Goal: Task Accomplishment & Management: Use online tool/utility

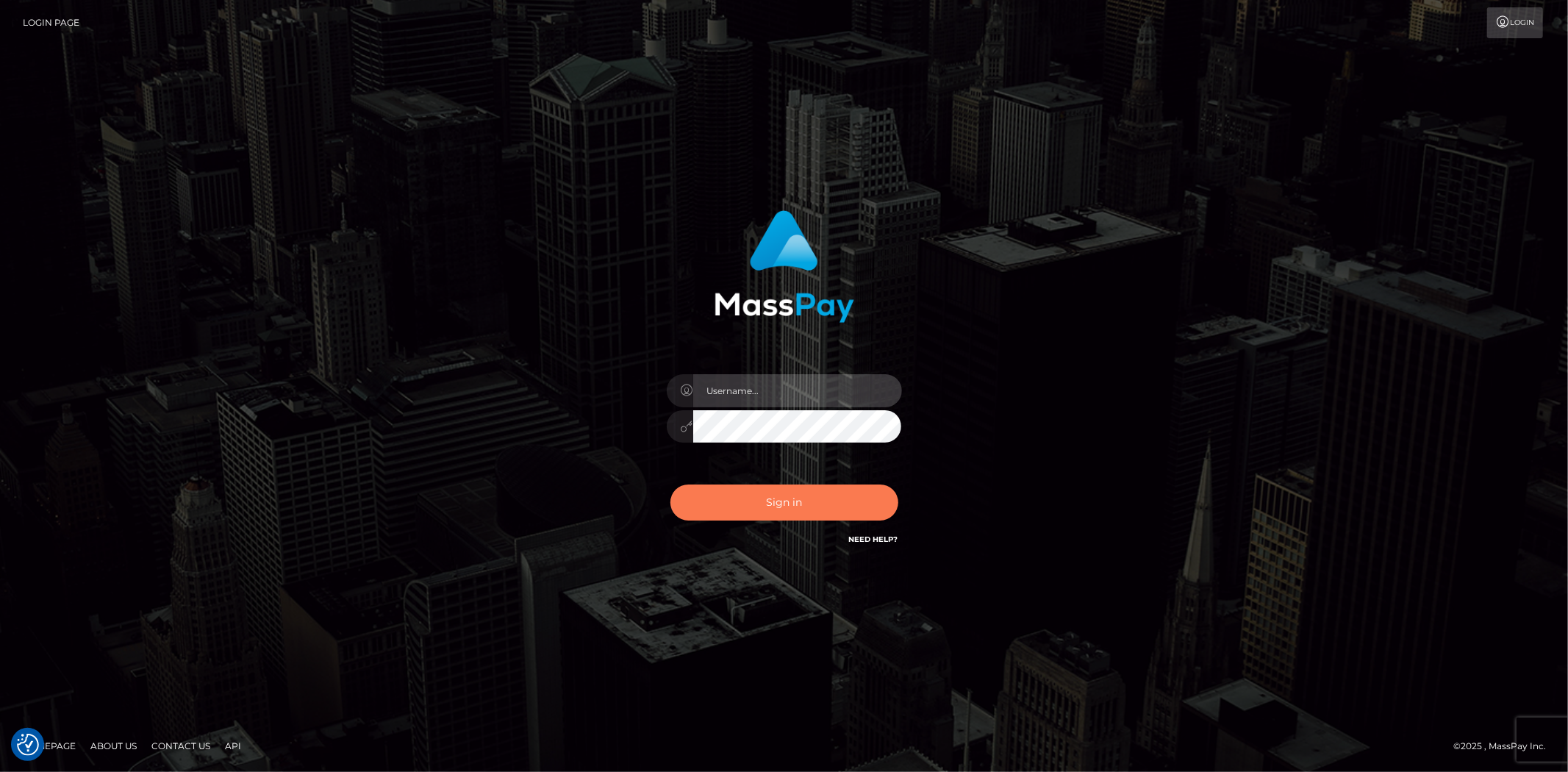
type input "jon.cm"
click at [805, 500] on button "Sign in" at bounding box center [784, 503] width 228 height 36
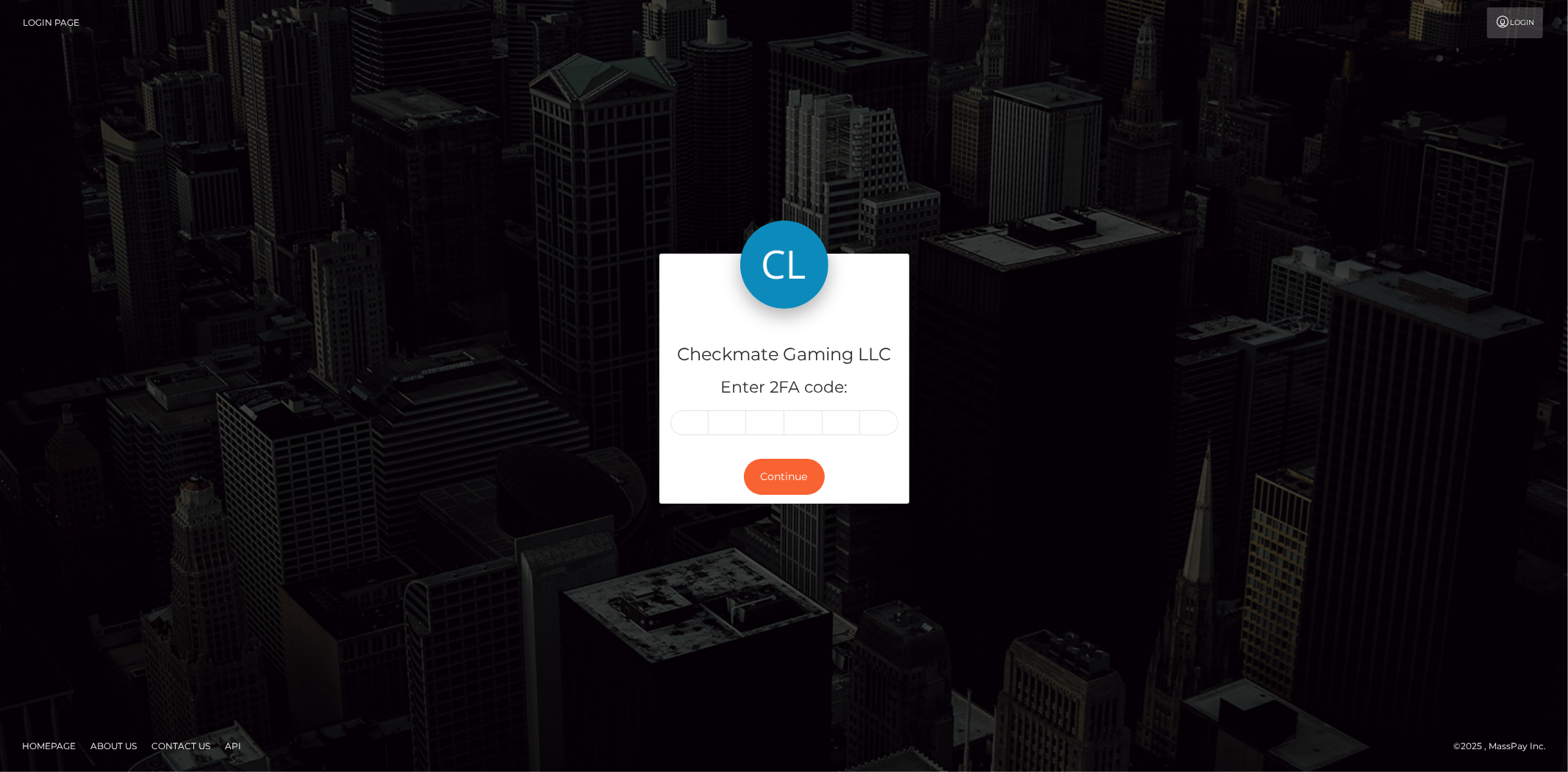
click at [698, 425] on input "text" at bounding box center [689, 422] width 38 height 25
type input "6"
type input "3"
type input "1"
type input "0"
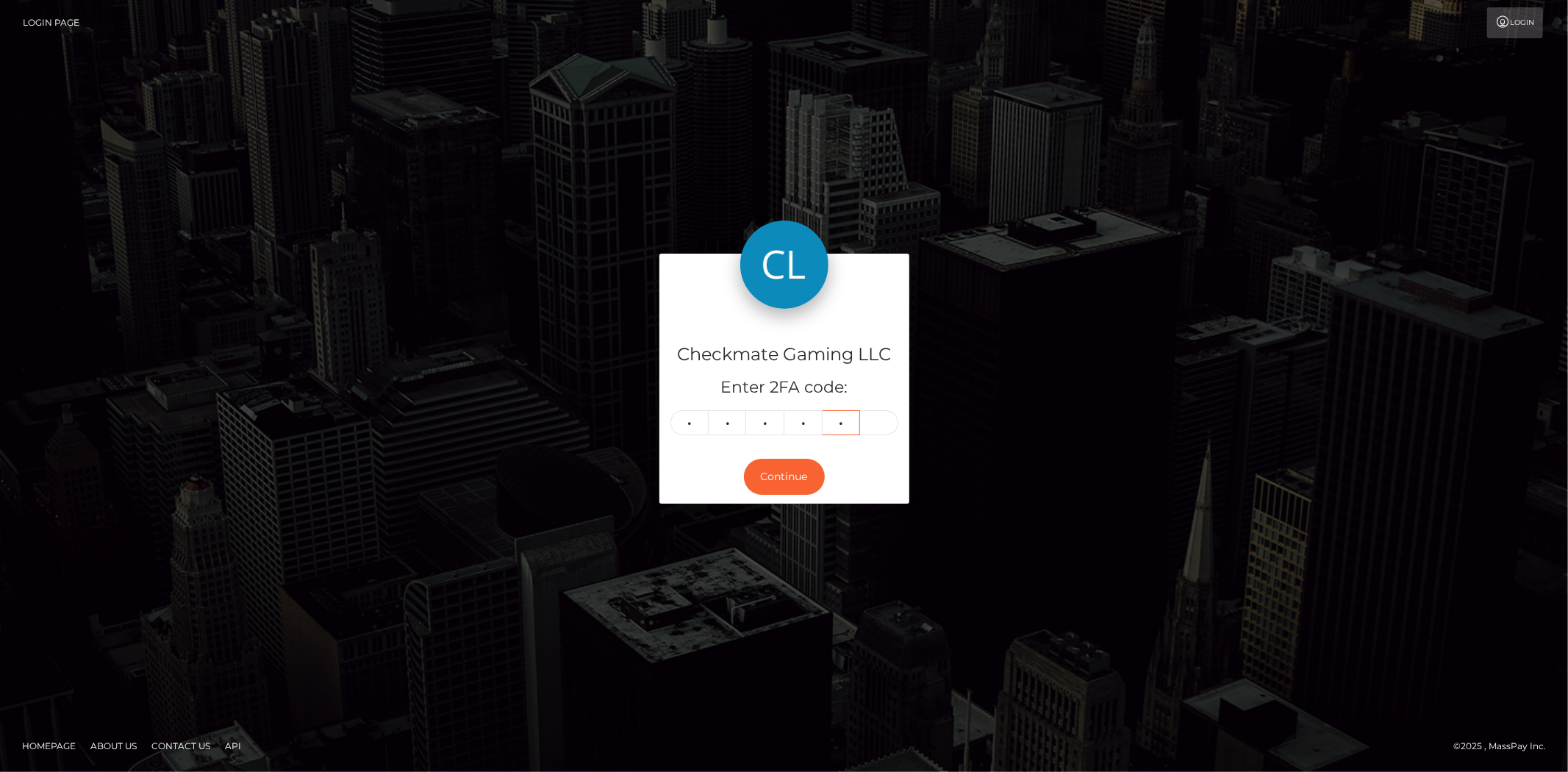
type input "5"
type input "6"
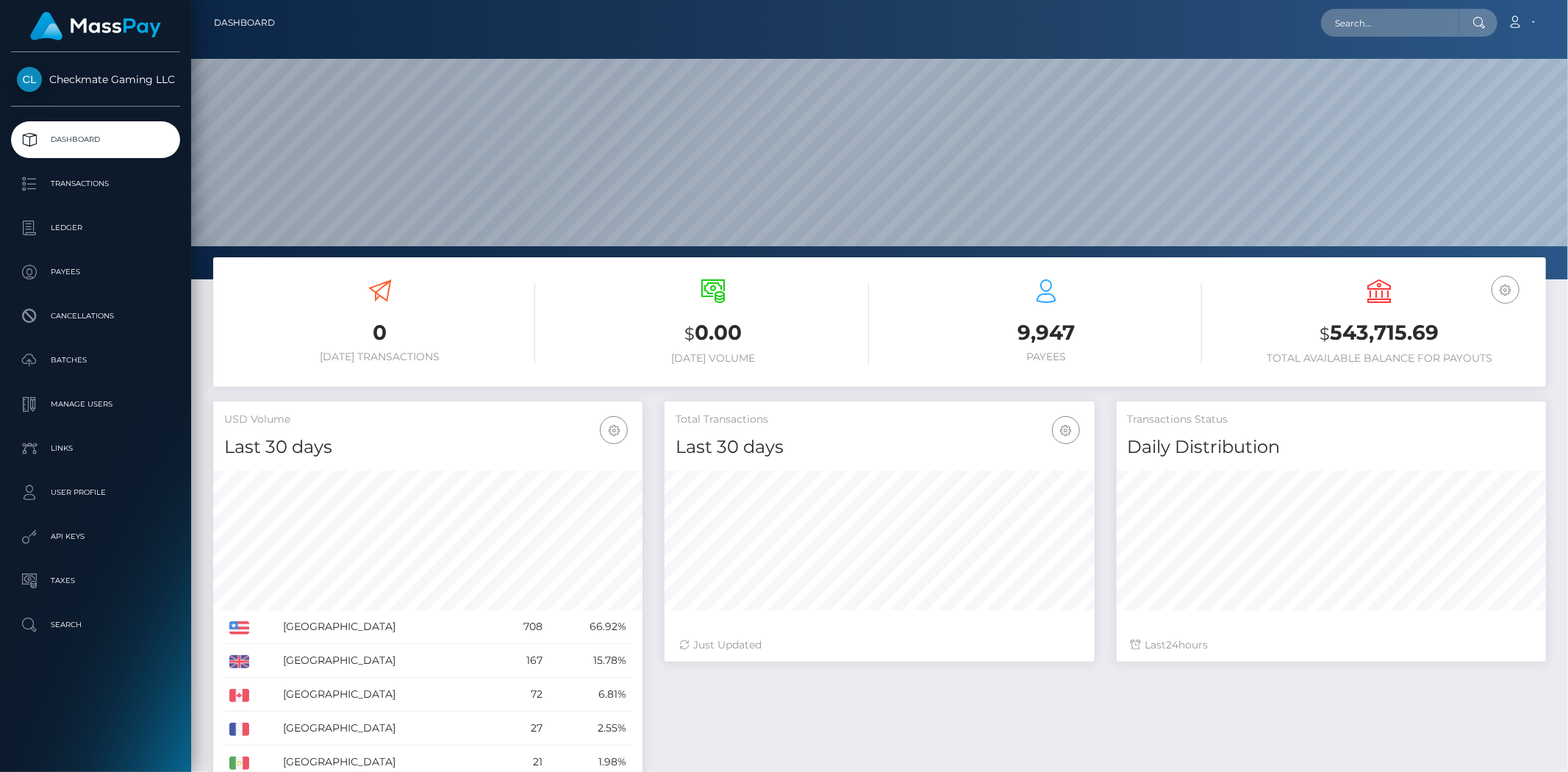
scroll to position [260, 429]
click at [76, 272] on p "Payees" at bounding box center [96, 271] width 157 height 22
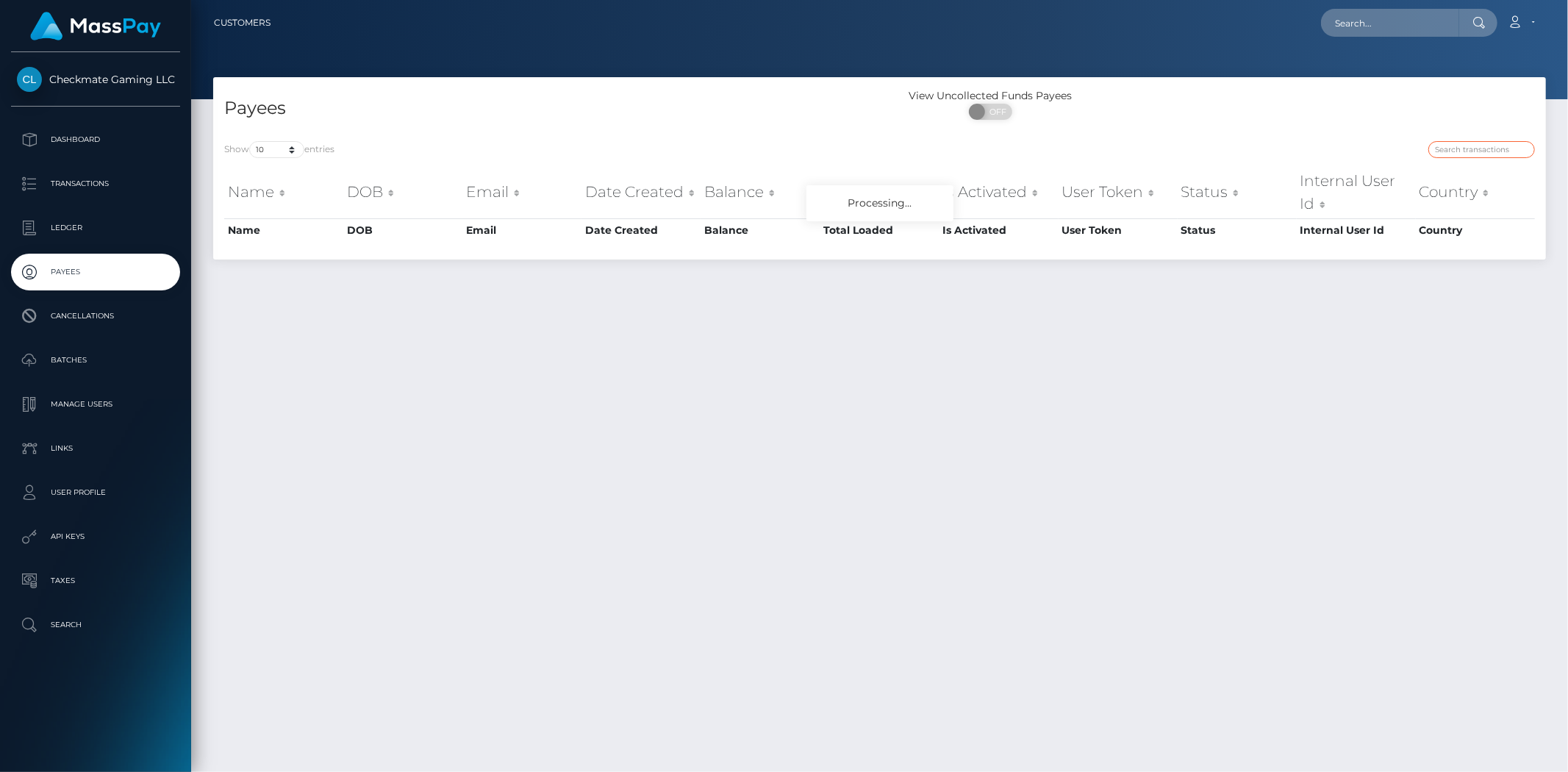
click at [1463, 151] on input "search" at bounding box center [1481, 149] width 106 height 17
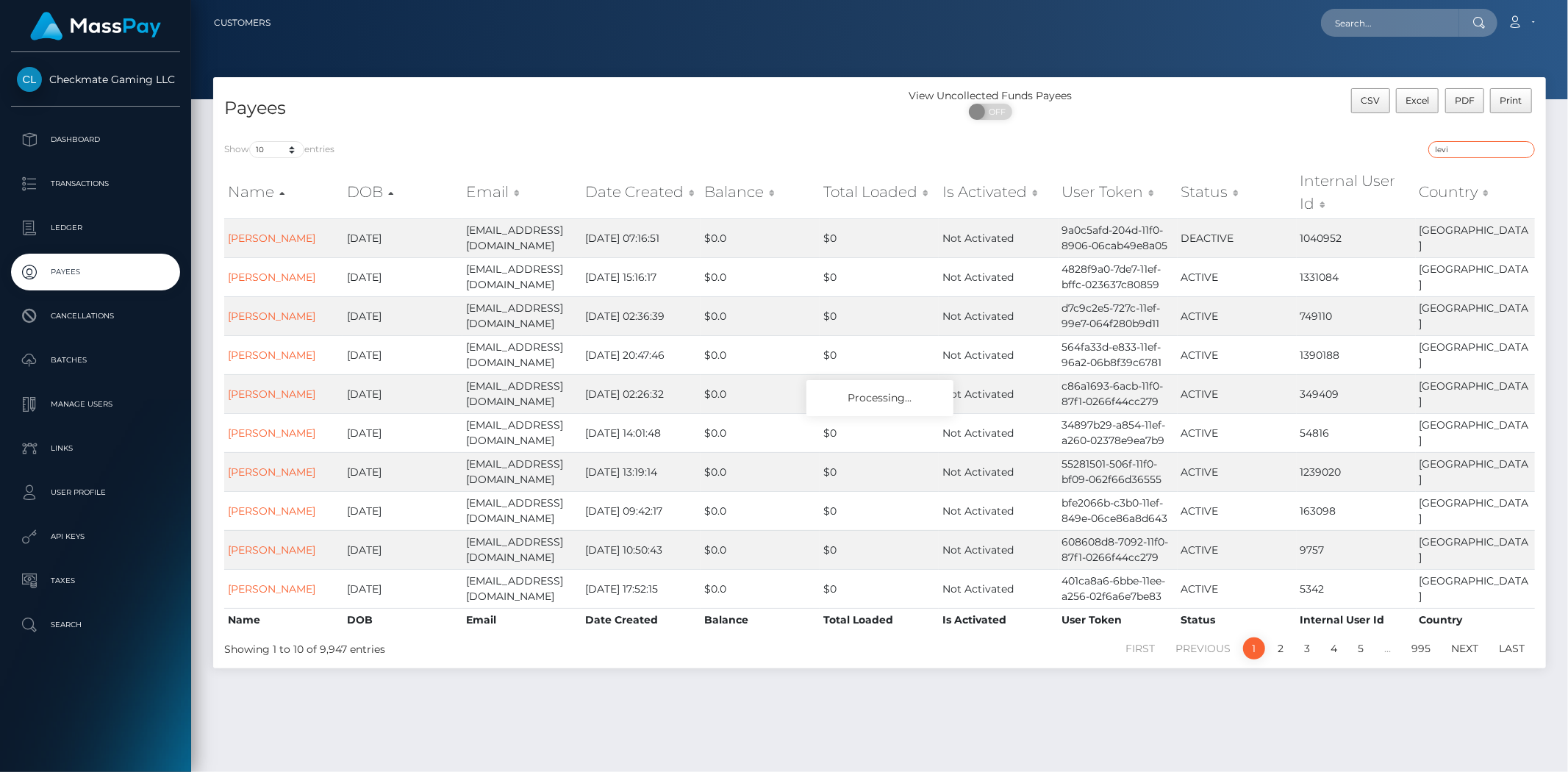
type input "levi"
click at [1334, 157] on div "levi" at bounding box center [1213, 151] width 644 height 20
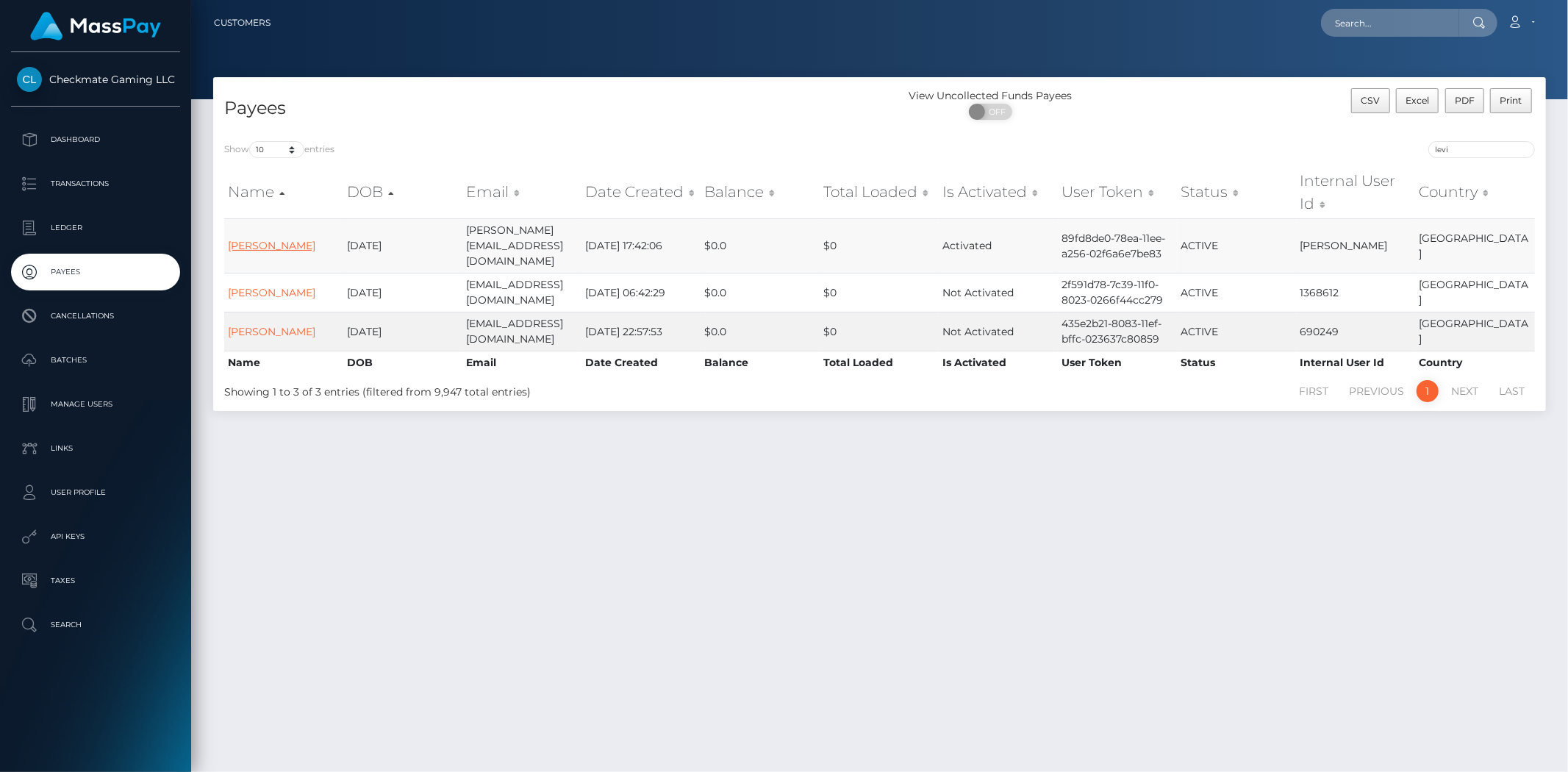
click at [265, 239] on link "Jonathan Levi" at bounding box center [271, 246] width 88 height 13
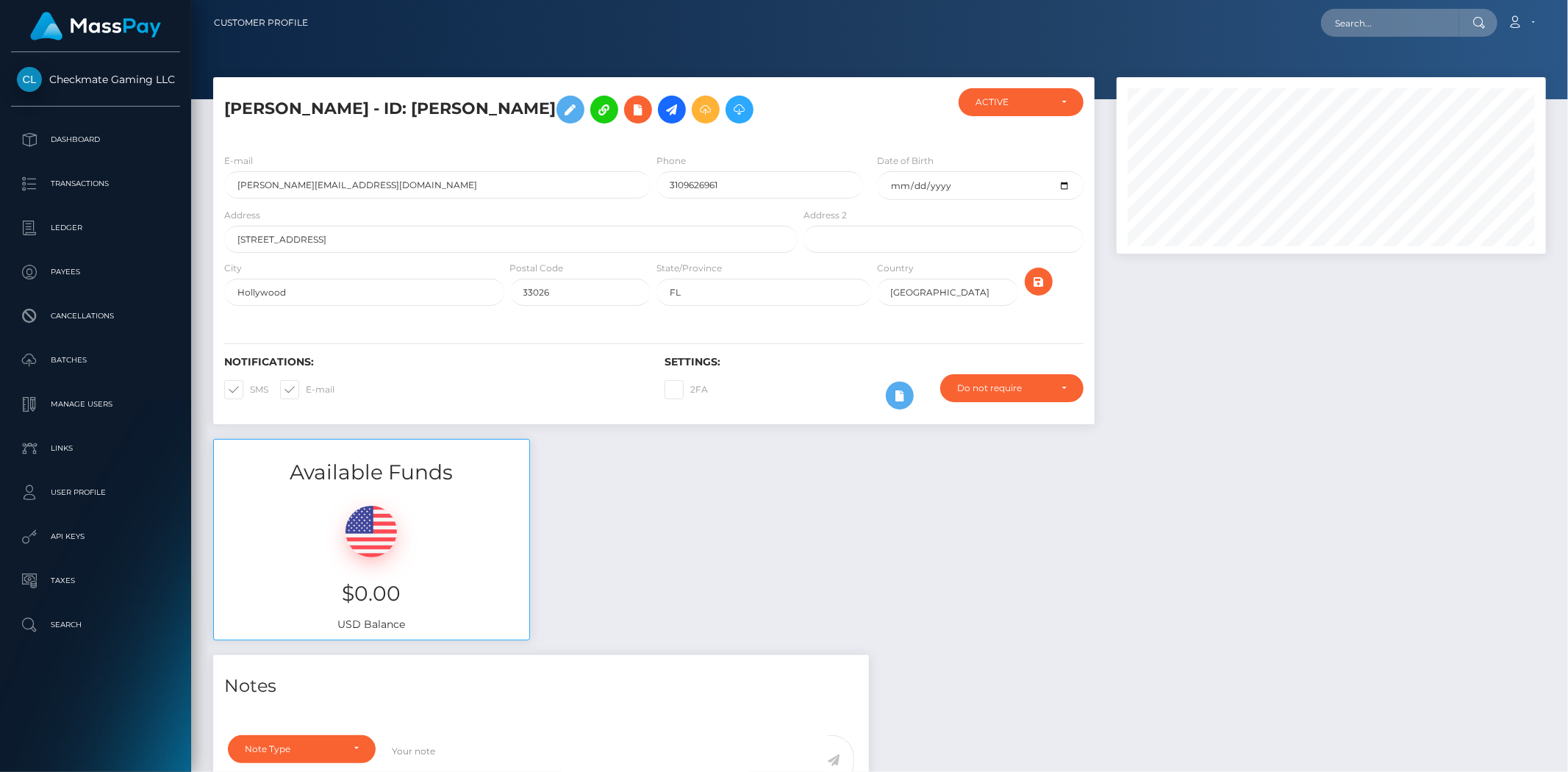
scroll to position [176, 429]
click at [663, 113] on icon at bounding box center [672, 109] width 18 height 19
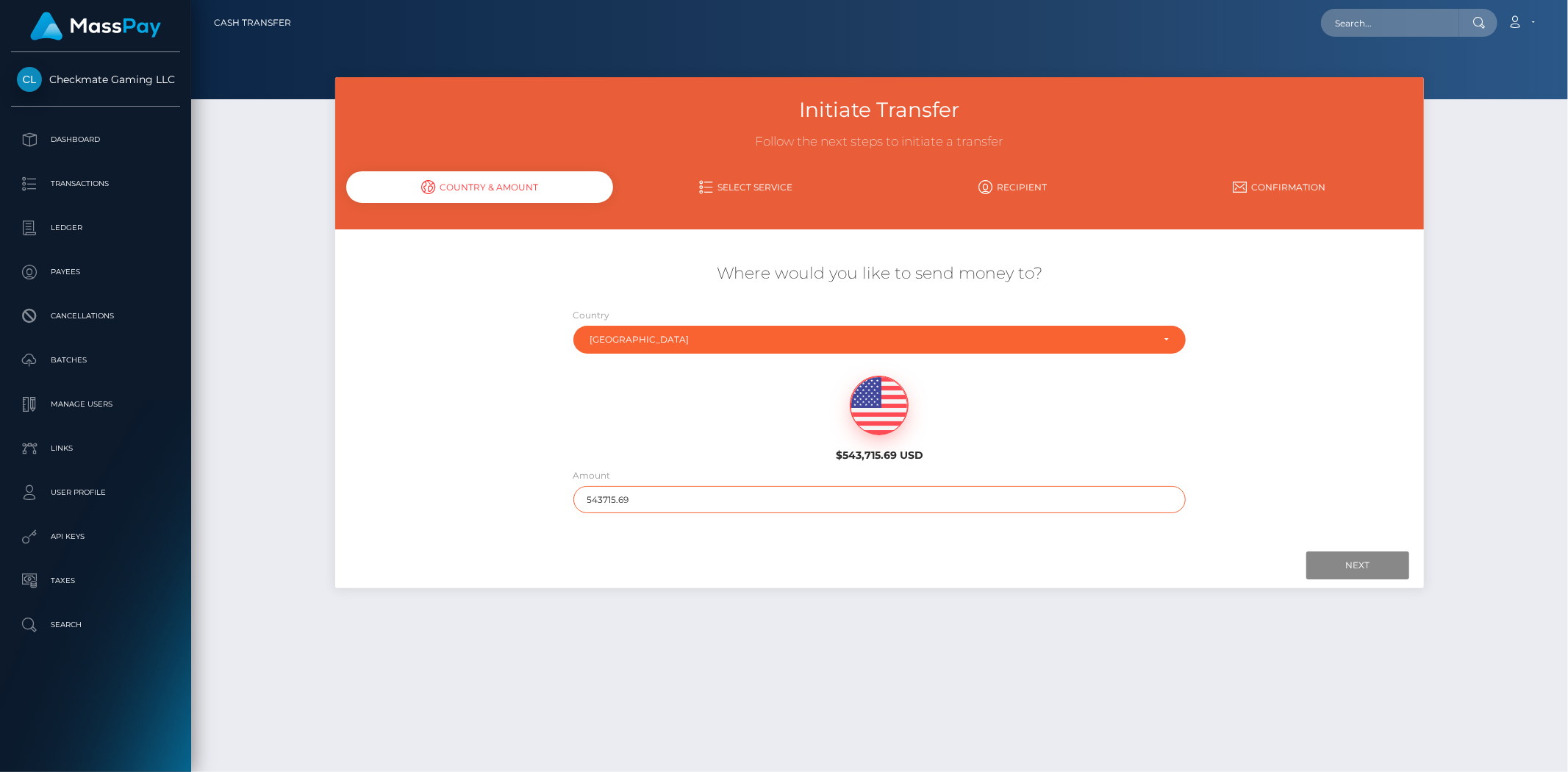
drag, startPoint x: 641, startPoint y: 495, endPoint x: 576, endPoint y: 490, distance: 65.2
click at [577, 490] on input "543715.69" at bounding box center [880, 499] width 613 height 27
type input "50000"
click at [1291, 423] on div "$543,715.69 USD" at bounding box center [879, 414] width 907 height 106
click at [1349, 566] on input "Next" at bounding box center [1357, 565] width 103 height 28
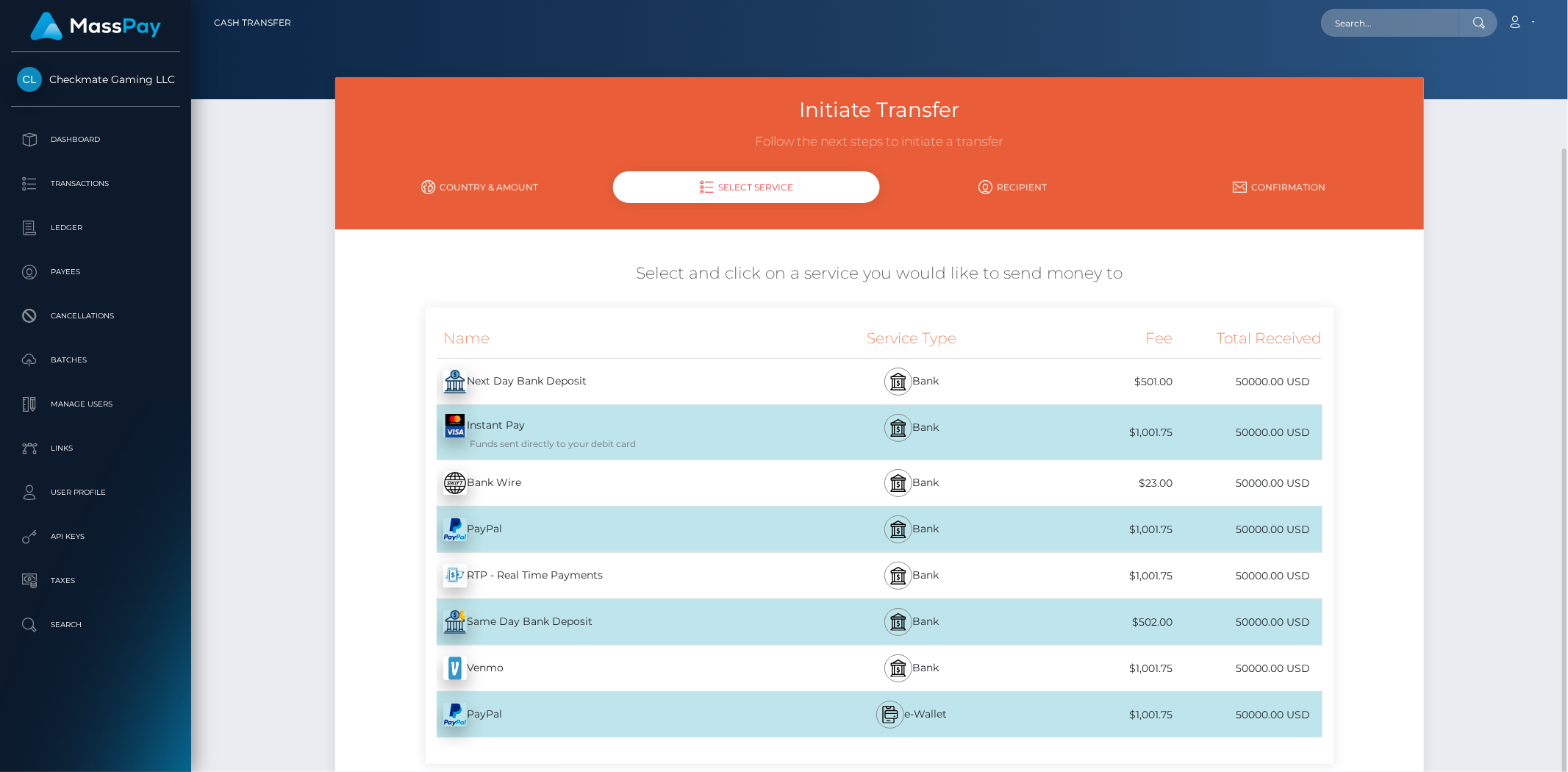
scroll to position [82, 0]
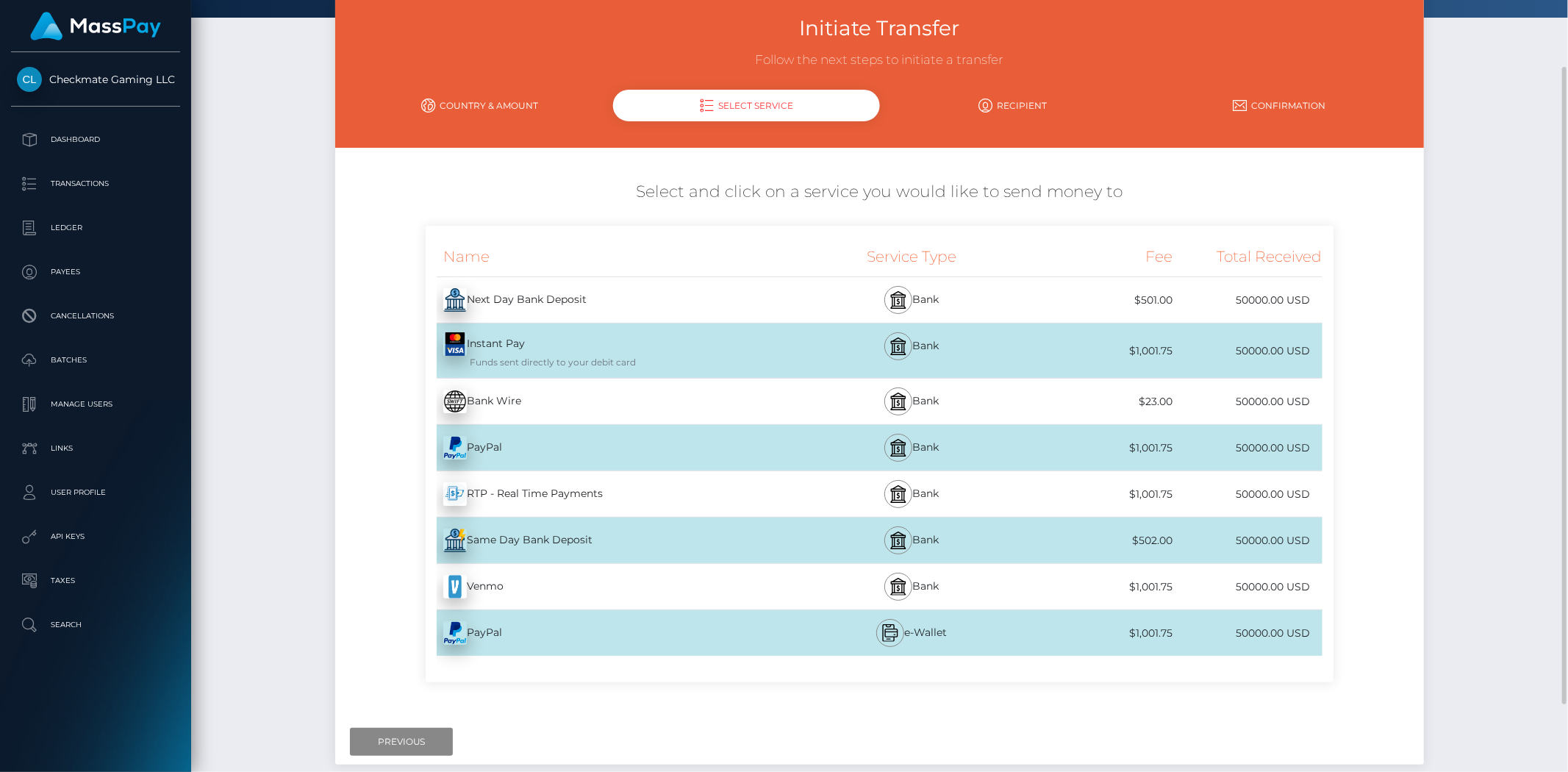
click at [526, 541] on div "Same Day Bank Deposit - USD" at bounding box center [612, 540] width 373 height 41
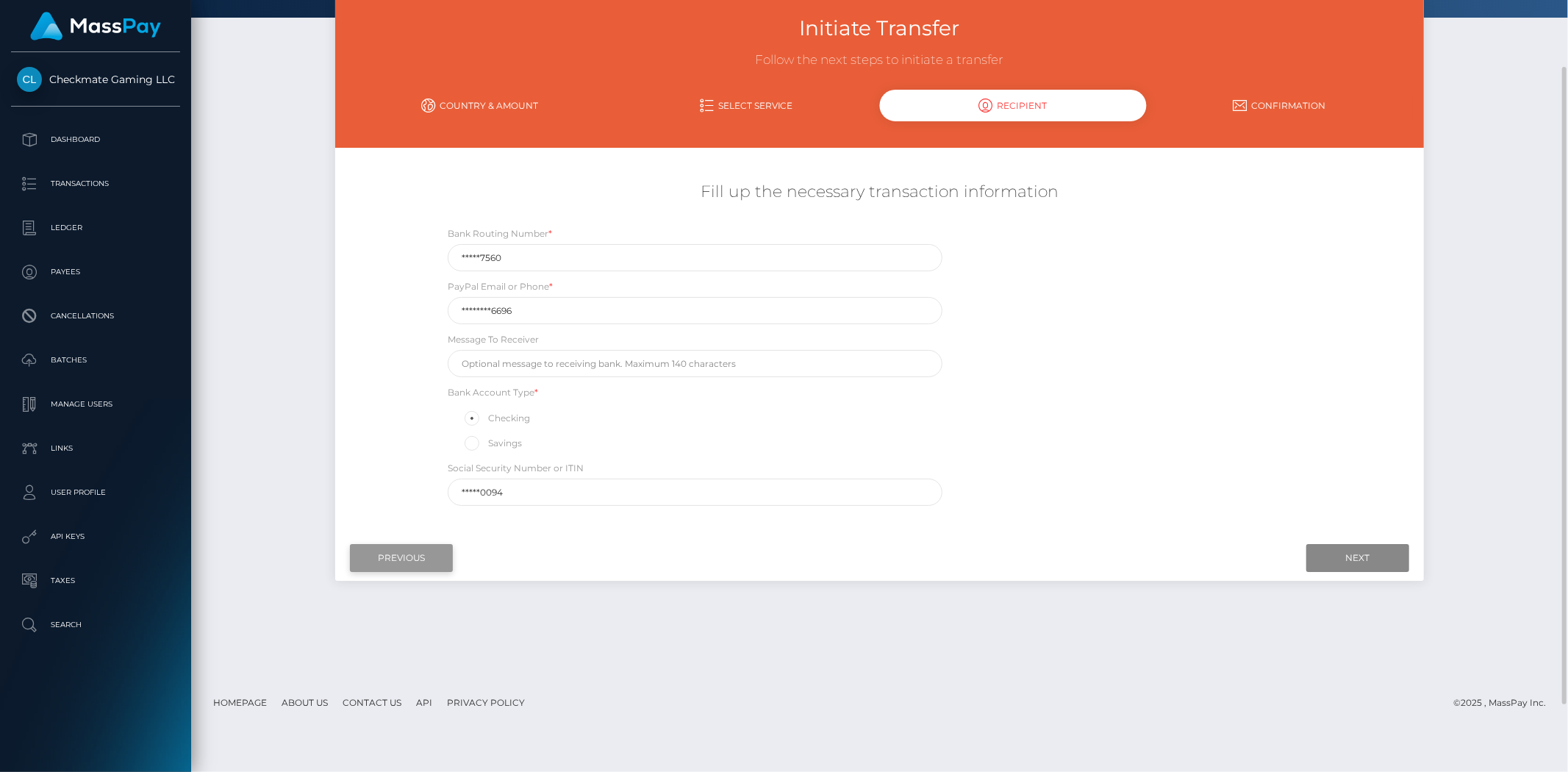
click at [411, 560] on input "Previous" at bounding box center [401, 558] width 103 height 28
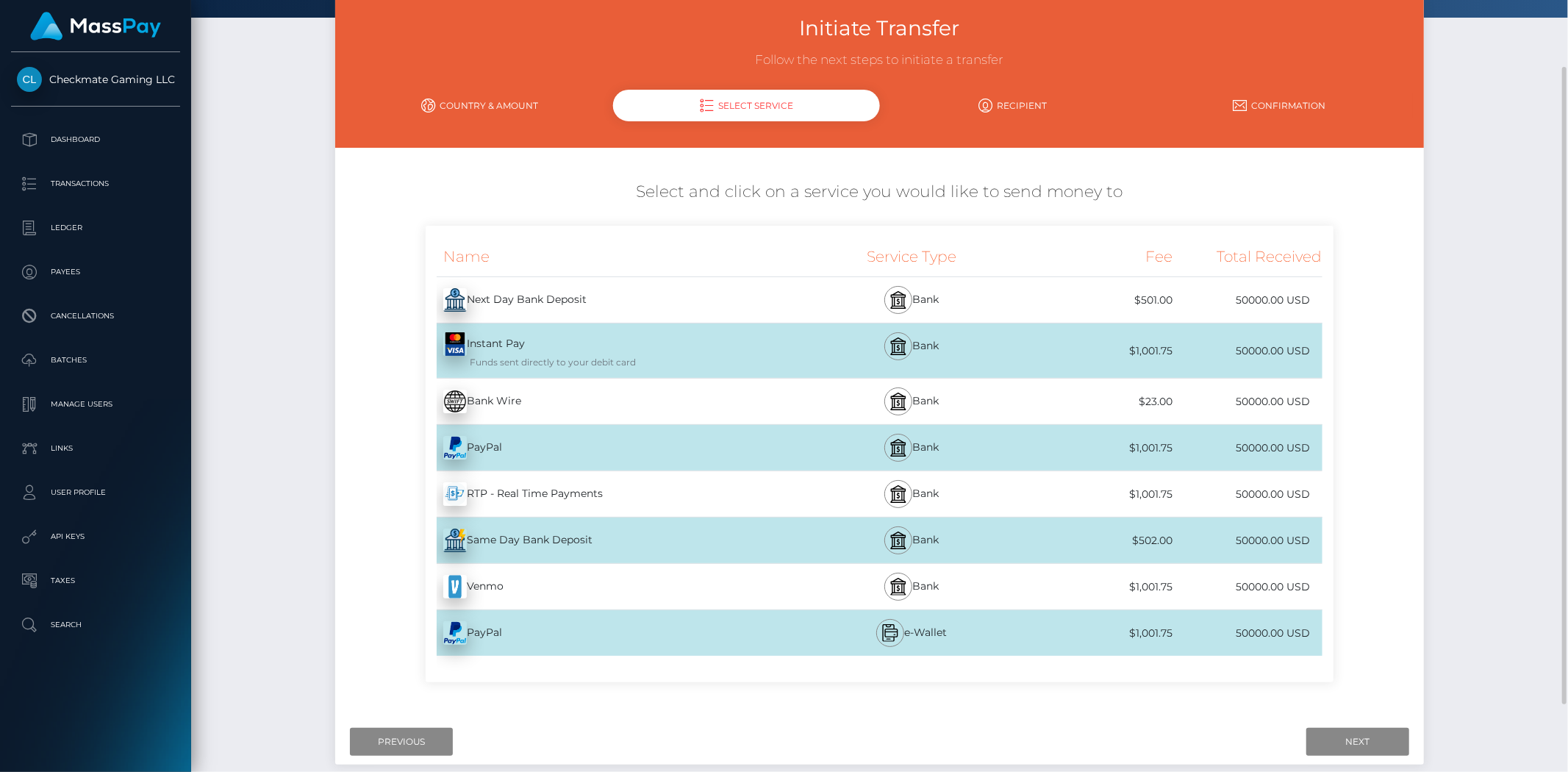
click at [526, 537] on div "Same Day Bank Deposit - USD" at bounding box center [612, 540] width 373 height 41
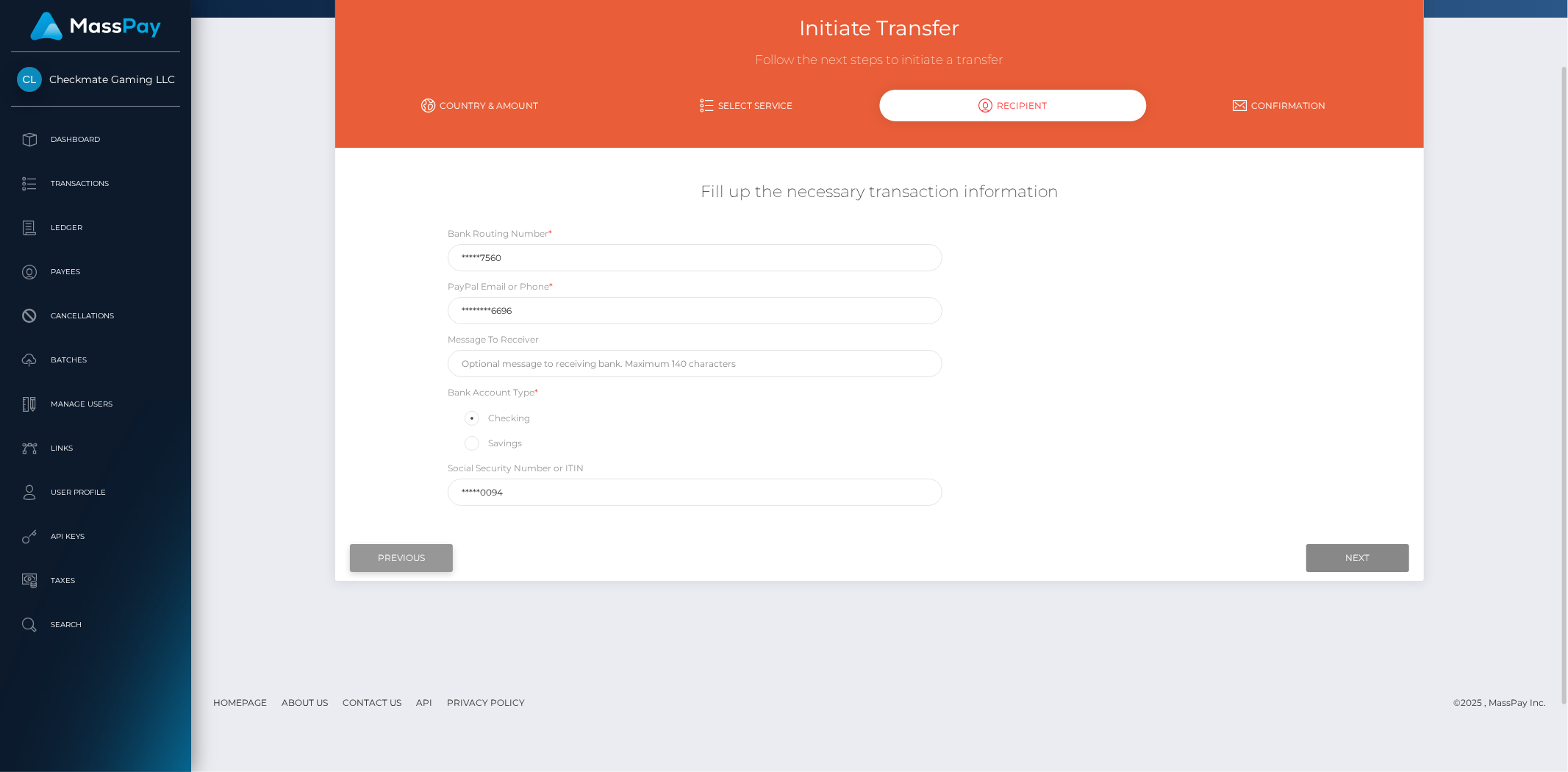
click at [417, 553] on input "Previous" at bounding box center [401, 558] width 103 height 28
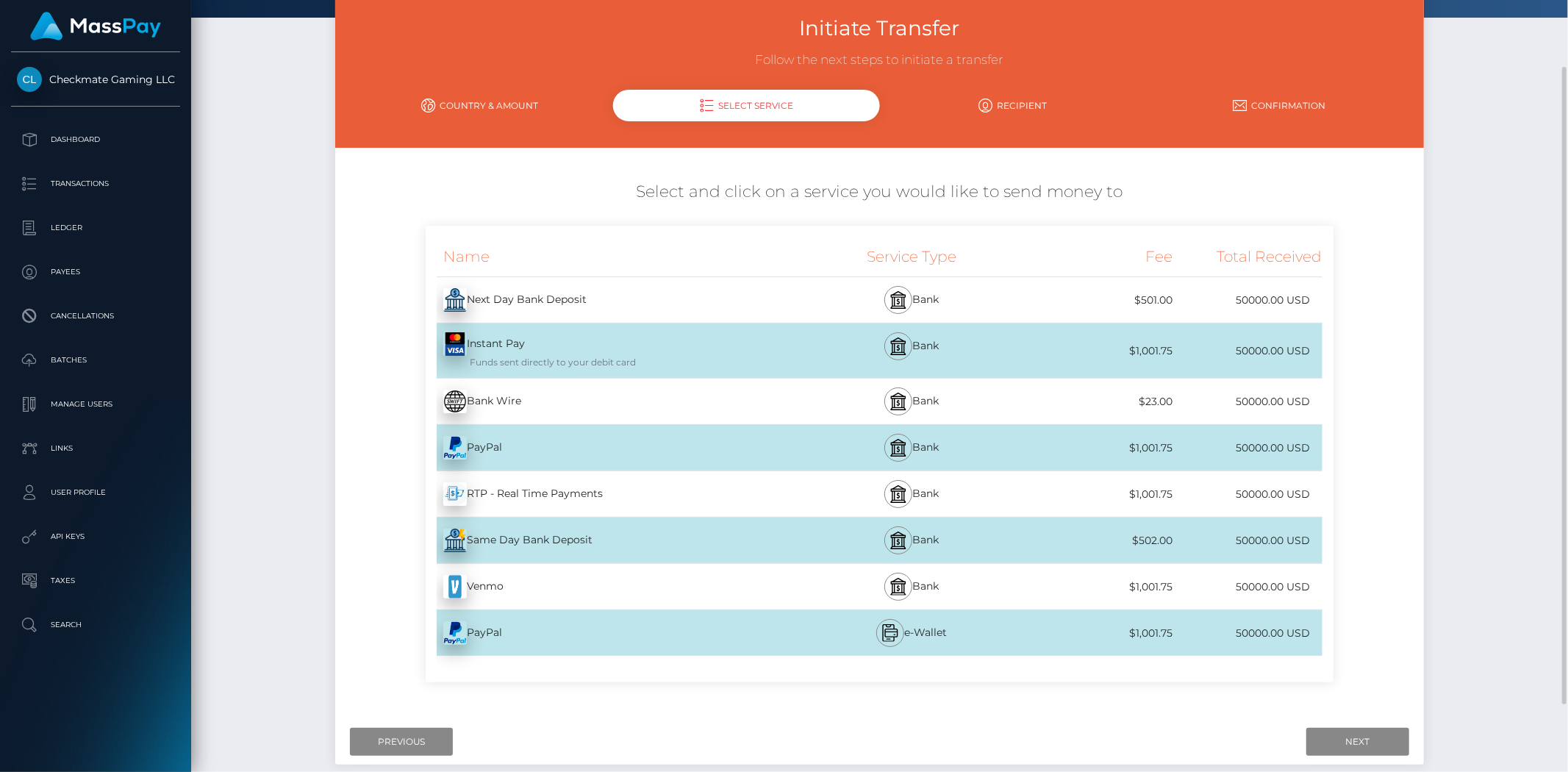
click at [554, 299] on div "Next Day Bank Deposit - USD" at bounding box center [612, 300] width 373 height 41
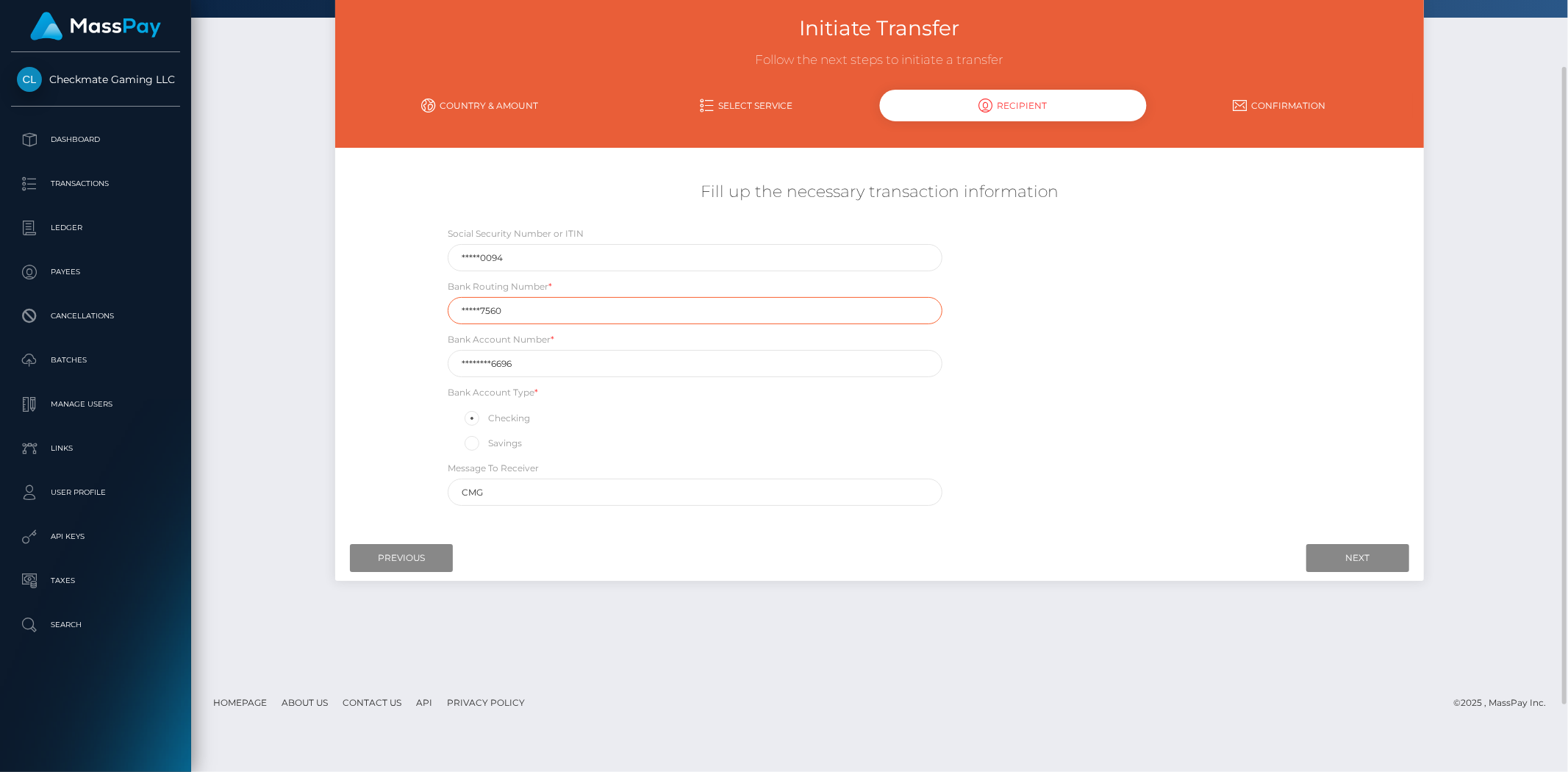
drag, startPoint x: 526, startPoint y: 304, endPoint x: 392, endPoint y: 300, distance: 134.1
click at [392, 300] on div "Fill up the necessary transaction information Social Security Number or ITIN **…" at bounding box center [879, 343] width 1089 height 340
type input "211287560"
click at [623, 378] on div "Social Security Number or ITIN *****0094 Bank Routing Number * 211287560 Bank A…" at bounding box center [879, 370] width 907 height 288
click at [623, 373] on input "********6696" at bounding box center [694, 364] width 494 height 27
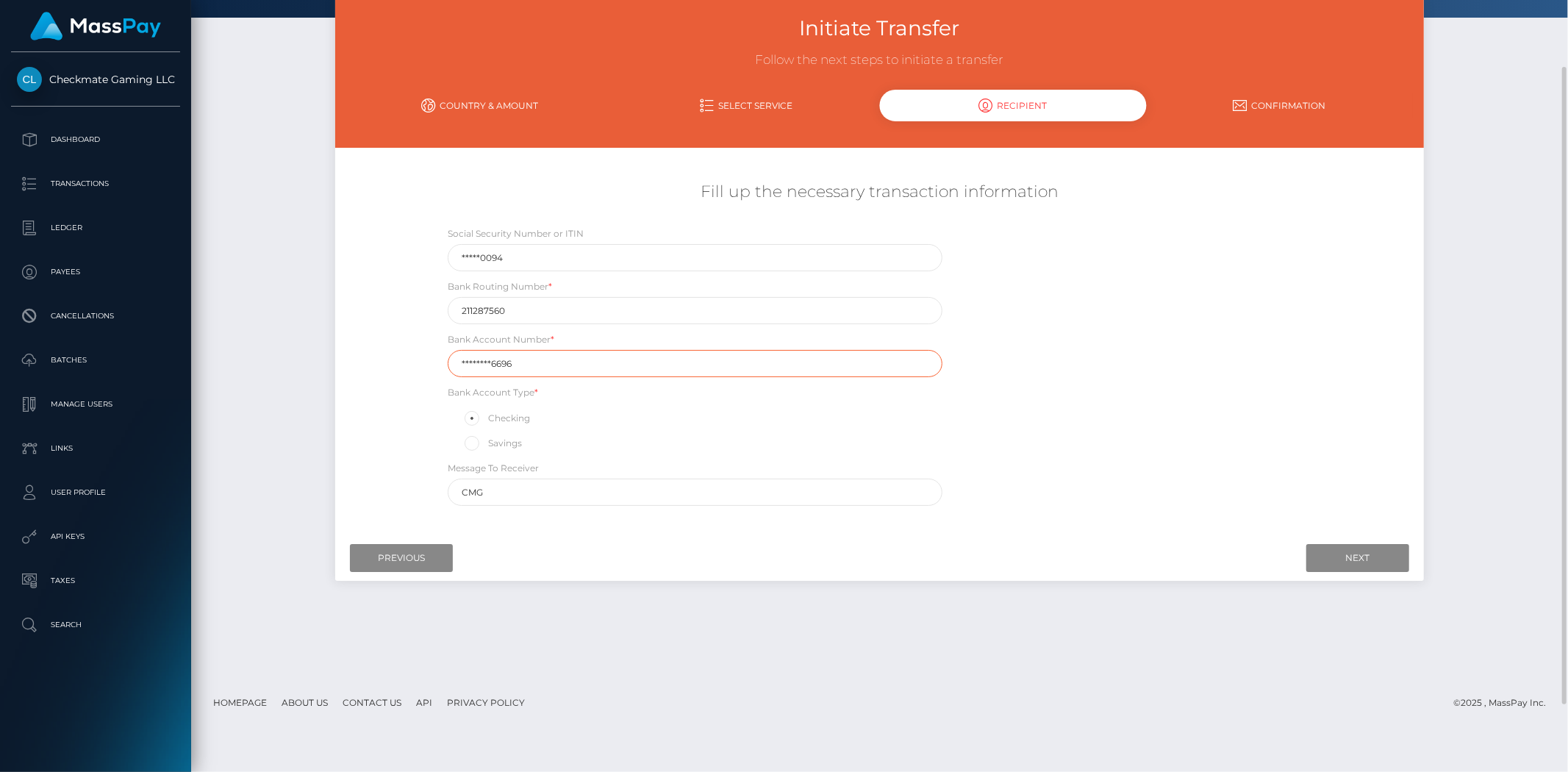
click at [623, 373] on input "********6696" at bounding box center [694, 364] width 494 height 27
click at [622, 373] on input "********6696" at bounding box center [694, 364] width 494 height 27
type input "700110996696"
click at [348, 398] on div "Fill up the necessary transaction information Social Security Number or ITIN **…" at bounding box center [879, 343] width 1089 height 340
click at [1325, 559] on input "Next" at bounding box center [1357, 558] width 103 height 28
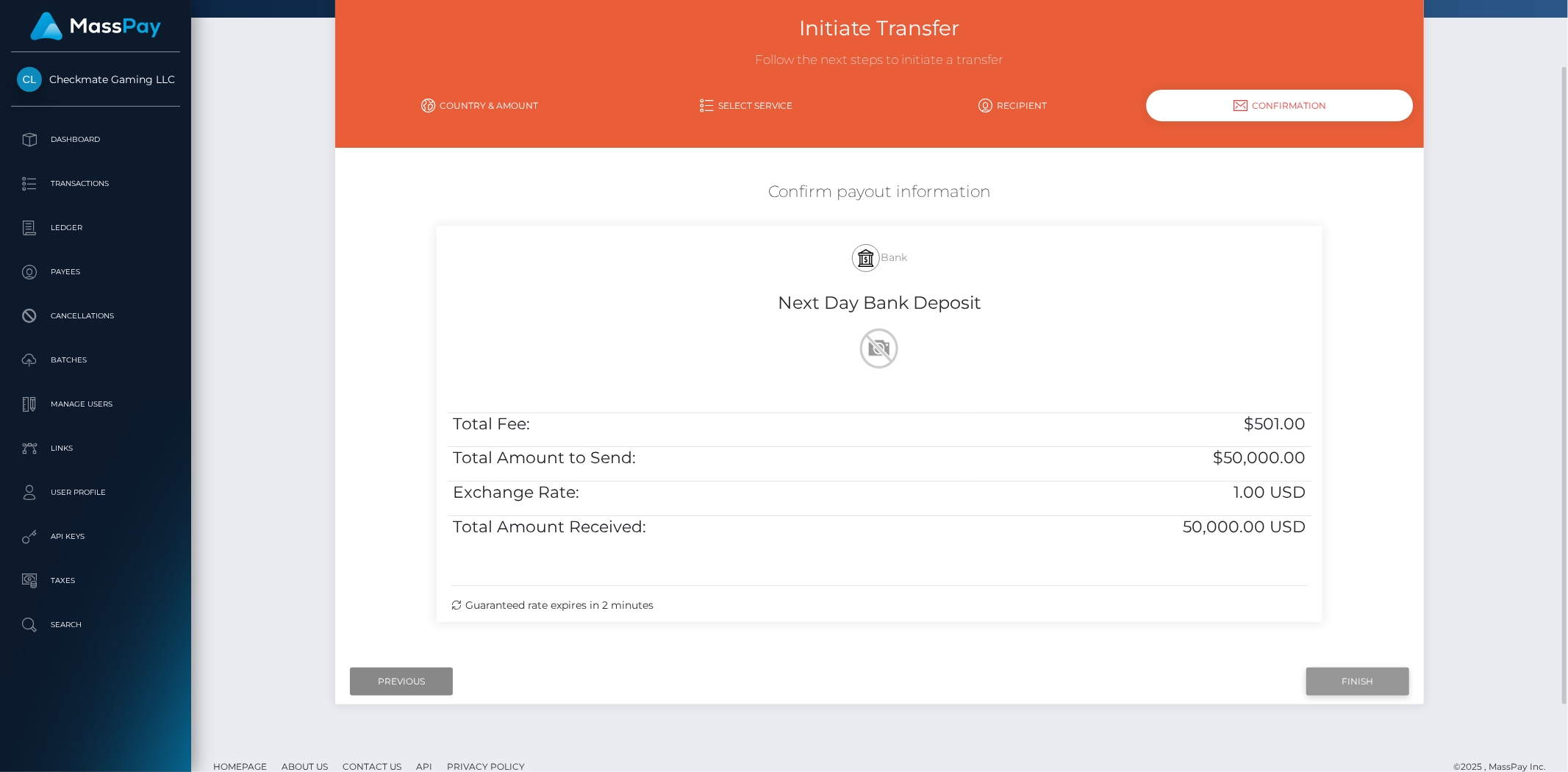
click at [1381, 684] on input "Finish" at bounding box center [1357, 681] width 103 height 28
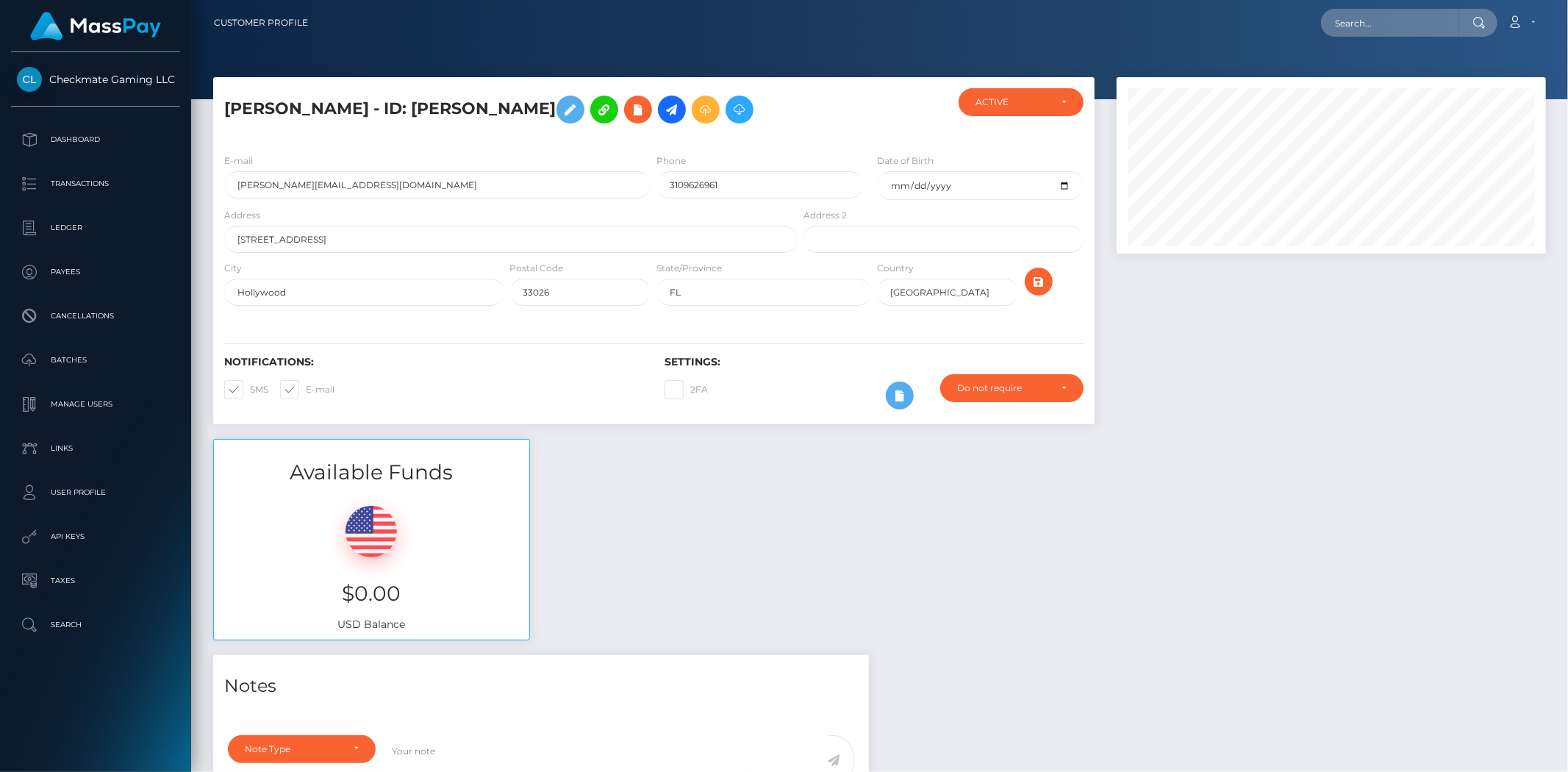
scroll to position [176, 429]
click at [103, 149] on p "Dashboard" at bounding box center [96, 139] width 157 height 22
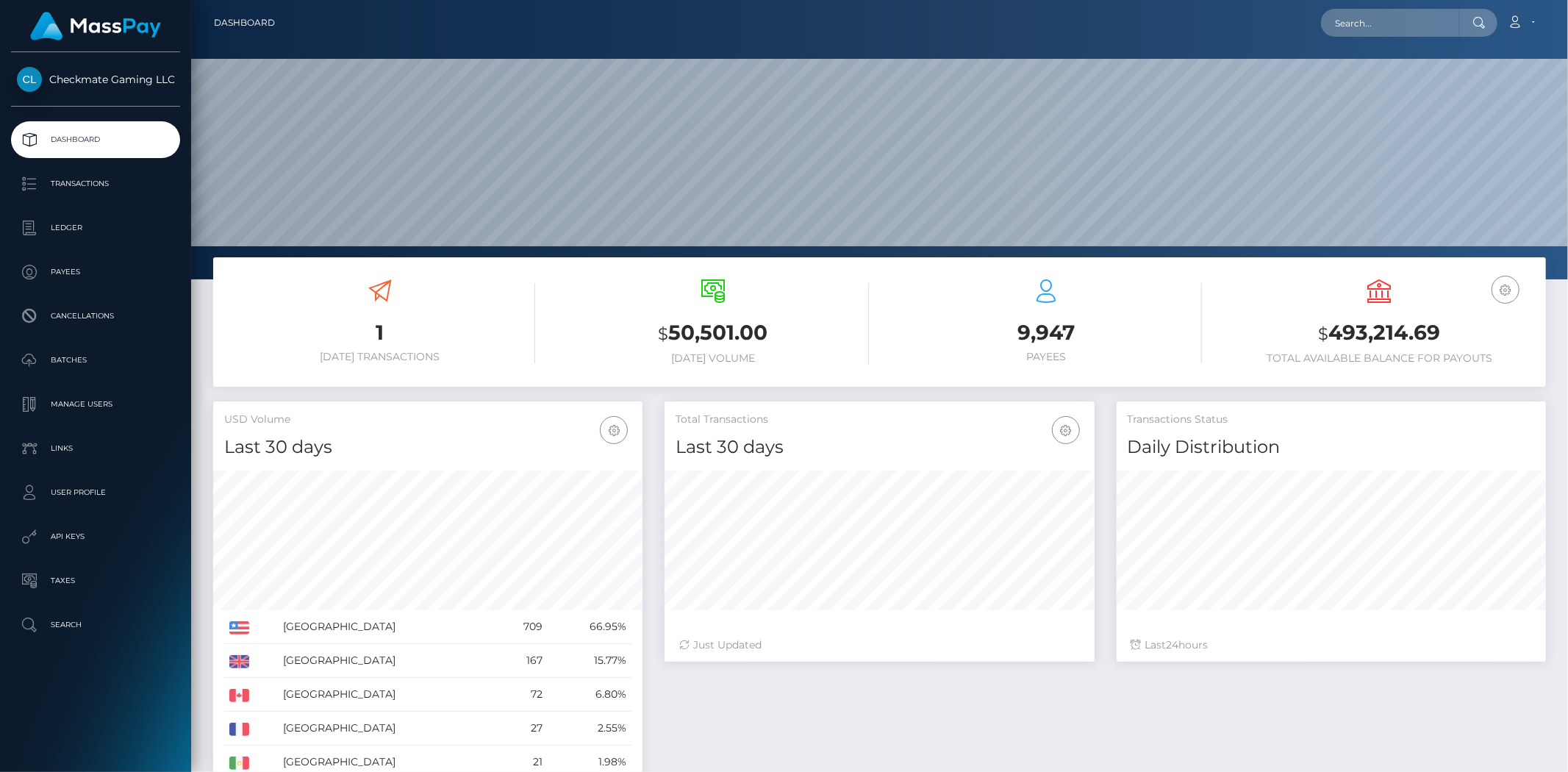
scroll to position [260, 429]
